Goal: Check status: Check status

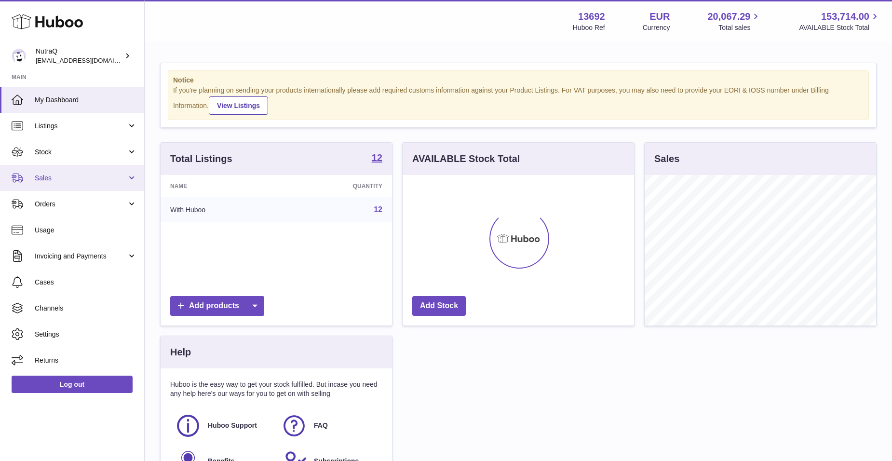
click at [82, 177] on span "Sales" at bounding box center [81, 178] width 92 height 9
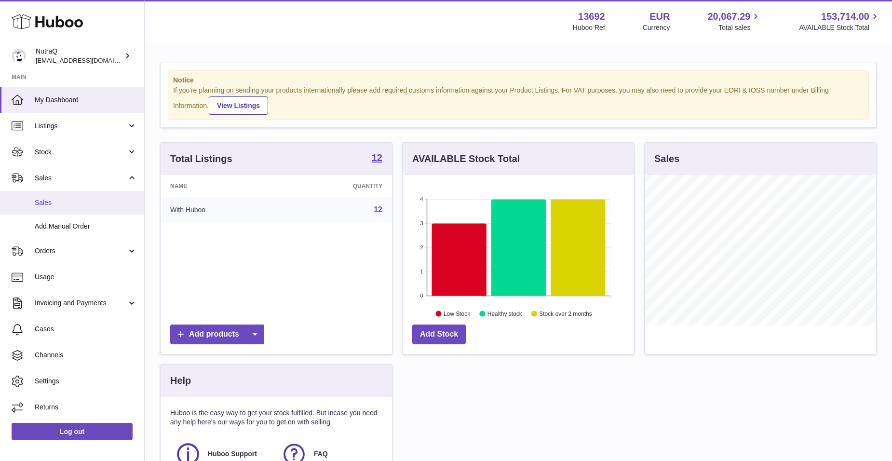
click at [90, 200] on span "Sales" at bounding box center [86, 202] width 102 height 9
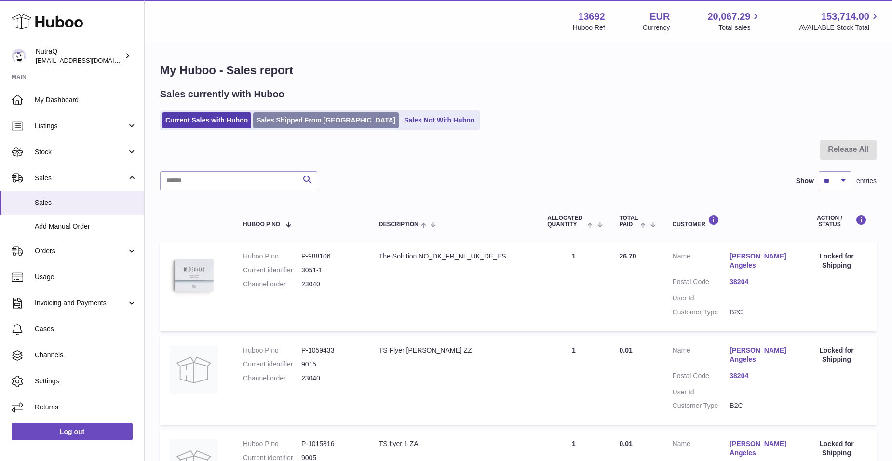
click at [315, 126] on link "Sales Shipped From [GEOGRAPHIC_DATA]" at bounding box center [326, 120] width 146 height 16
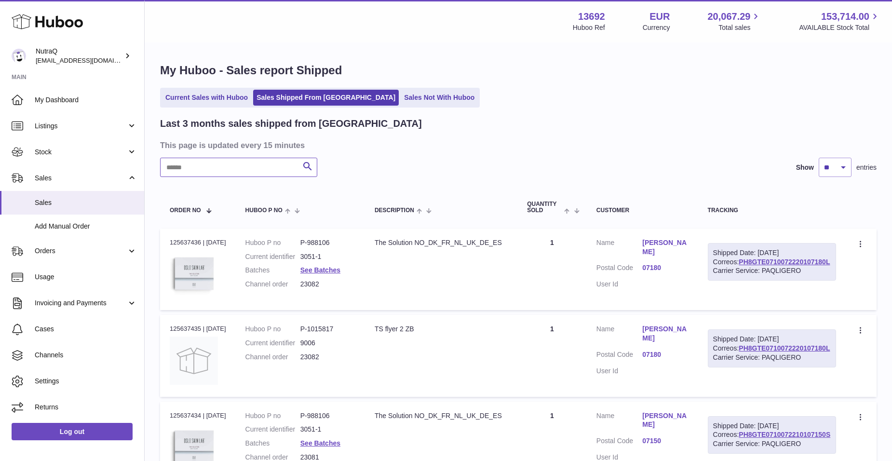
click at [246, 173] on input "text" at bounding box center [238, 167] width 157 height 19
paste input "**********"
type input "**********"
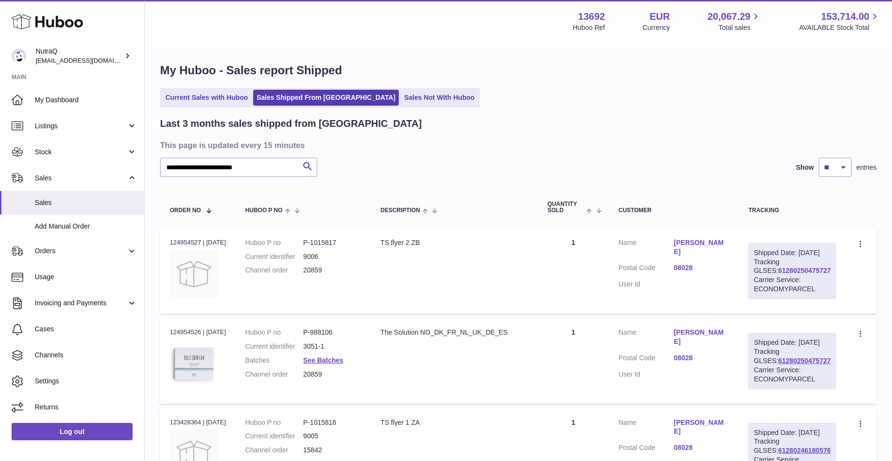
click at [796, 274] on link "61280250475727" at bounding box center [804, 271] width 53 height 8
drag, startPoint x: 826, startPoint y: 380, endPoint x: 766, endPoint y: 381, distance: 60.3
click at [766, 381] on div "Shipped Date: 19th Sep 2025 Tracking GLSES: 61280250475727 Carrier Service: ECO…" at bounding box center [793, 361] width 88 height 56
copy link "61280250475727"
click at [790, 365] on link "61280250475727" at bounding box center [804, 361] width 53 height 8
